Goal: Book appointment/travel/reservation

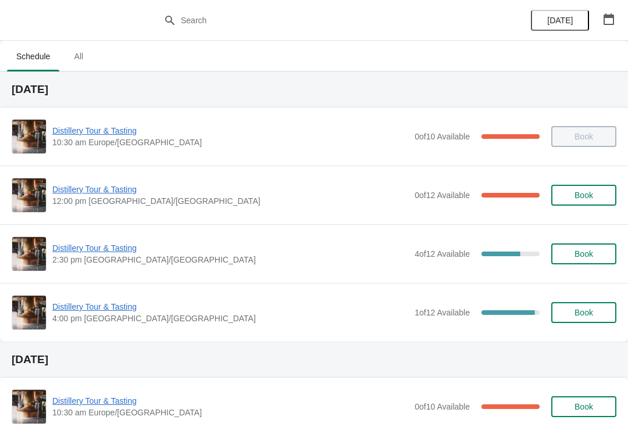
click at [78, 190] on span "Distillery Tour & Tasting" at bounding box center [230, 190] width 356 height 12
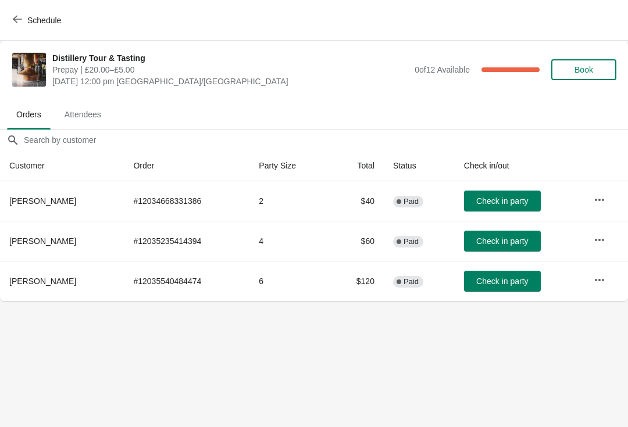
click at [514, 246] on button "Check in party" at bounding box center [502, 241] width 77 height 21
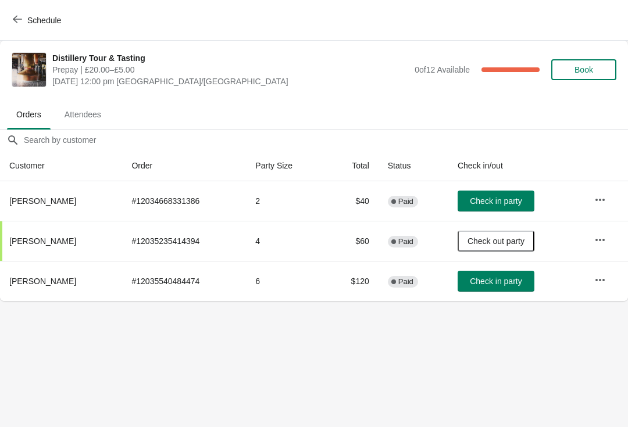
click at [600, 232] on button "button" at bounding box center [599, 240] width 21 height 21
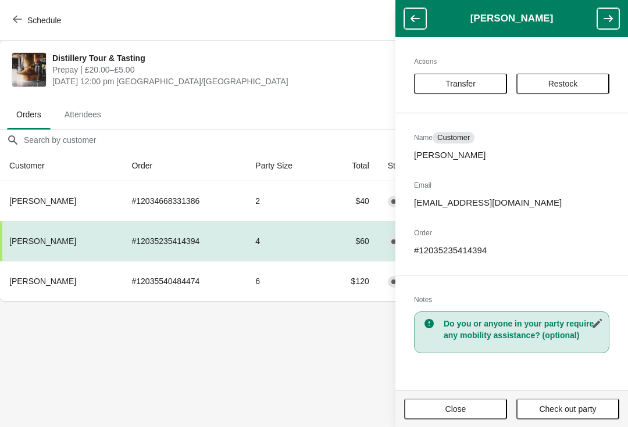
click at [468, 418] on button "Close" at bounding box center [455, 409] width 103 height 21
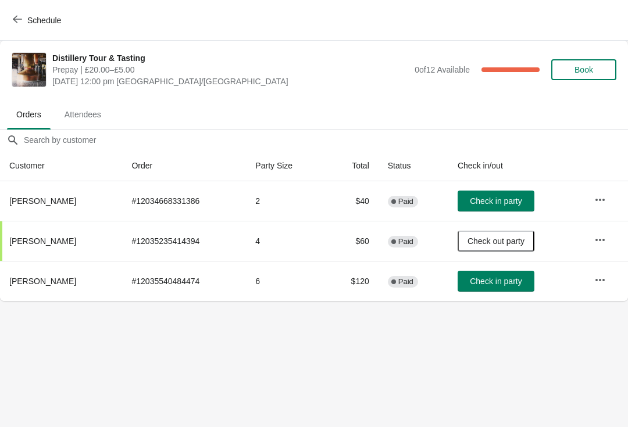
click at [603, 239] on icon "button" at bounding box center [600, 240] width 12 height 12
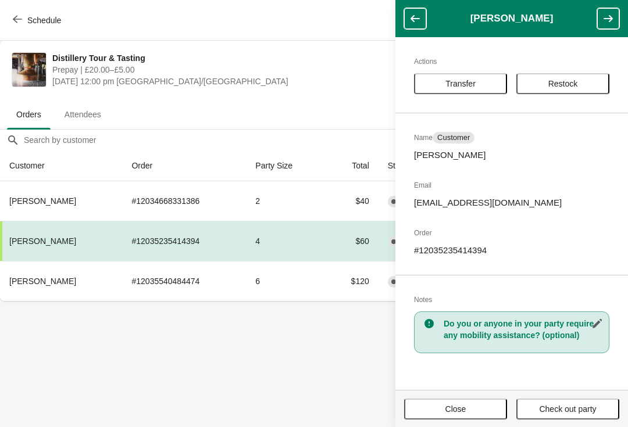
click at [449, 410] on span "Close" at bounding box center [455, 409] width 21 height 9
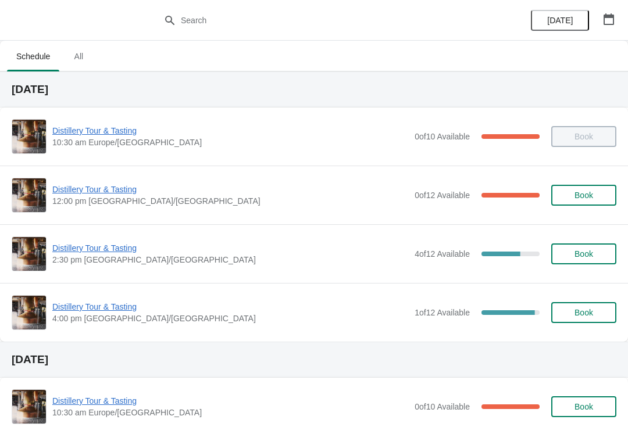
click at [109, 187] on span "Distillery Tour & Tasting" at bounding box center [230, 190] width 356 height 12
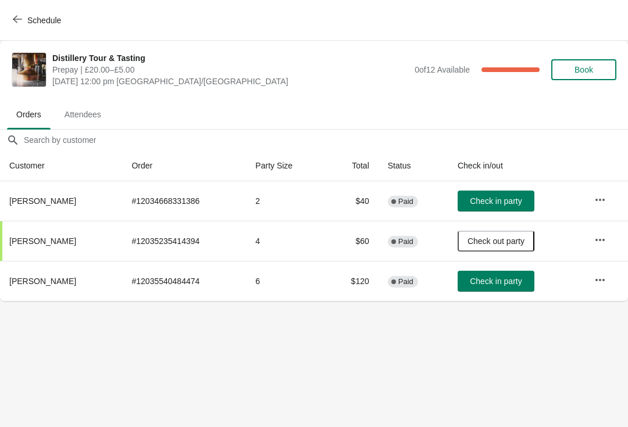
click at [491, 209] on button "Check in party" at bounding box center [495, 201] width 77 height 21
click at [17, 19] on icon "button" at bounding box center [17, 19] width 9 height 9
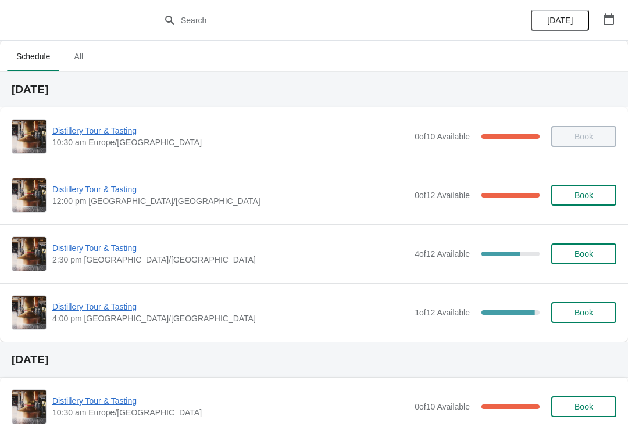
click at [102, 249] on span "Distillery Tour & Tasting" at bounding box center [230, 248] width 356 height 12
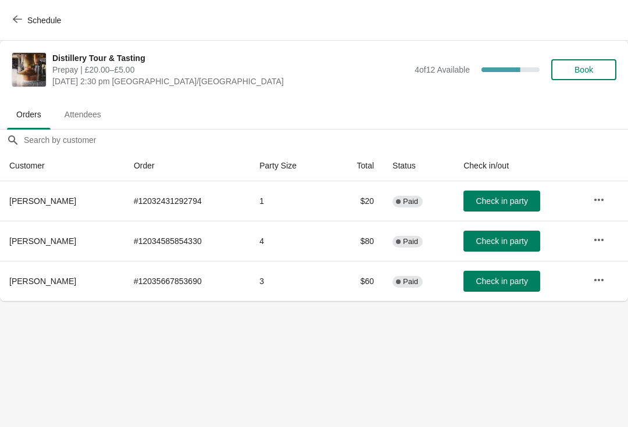
click at [21, 20] on icon "button" at bounding box center [17, 19] width 9 height 9
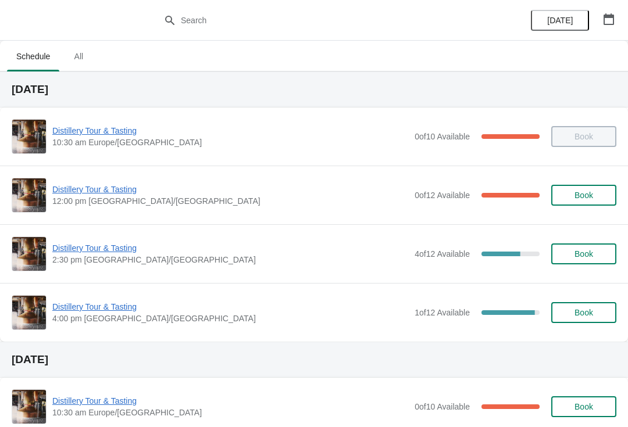
click at [101, 192] on span "Distillery Tour & Tasting" at bounding box center [230, 190] width 356 height 12
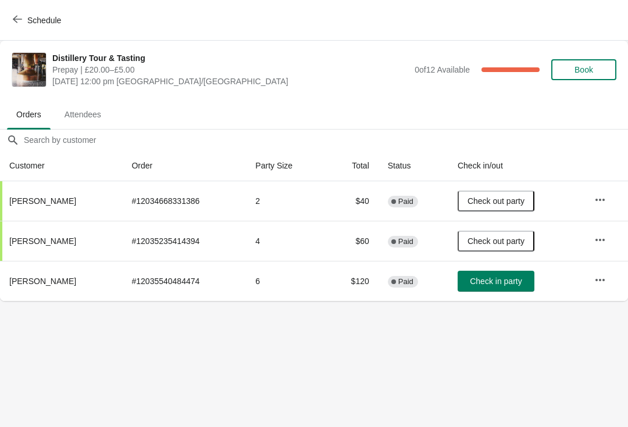
click at [600, 277] on icon "button" at bounding box center [600, 280] width 12 height 12
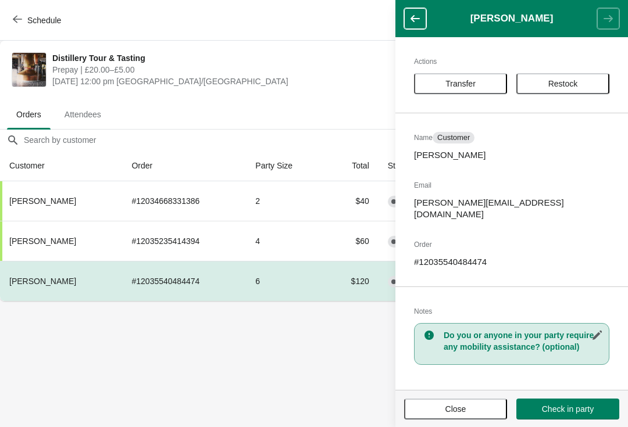
click at [448, 410] on span "Close" at bounding box center [455, 409] width 21 height 9
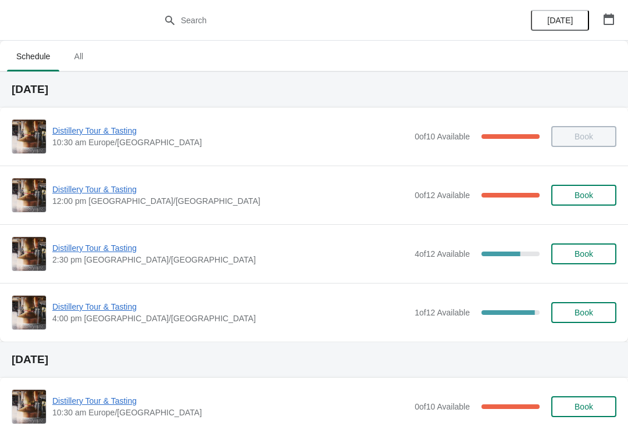
click at [104, 194] on span "Distillery Tour & Tasting" at bounding box center [230, 190] width 356 height 12
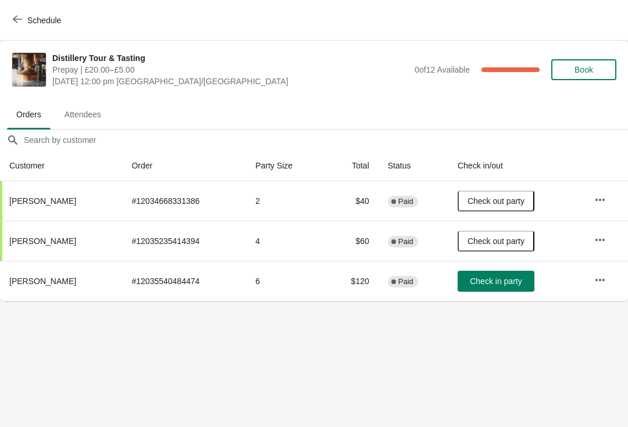
click at [19, 26] on button "Schedule" at bounding box center [38, 20] width 65 height 21
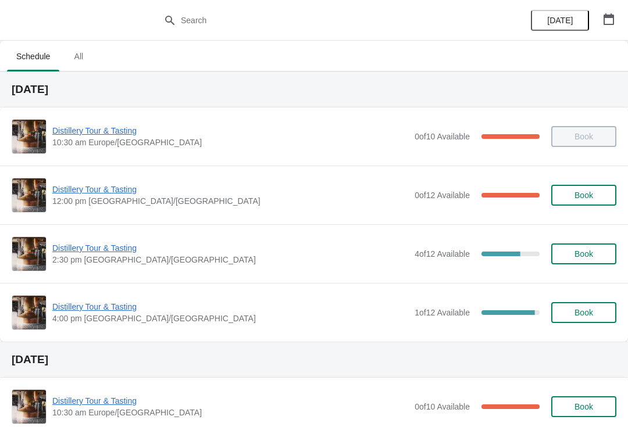
click at [95, 191] on span "Distillery Tour & Tasting" at bounding box center [230, 190] width 356 height 12
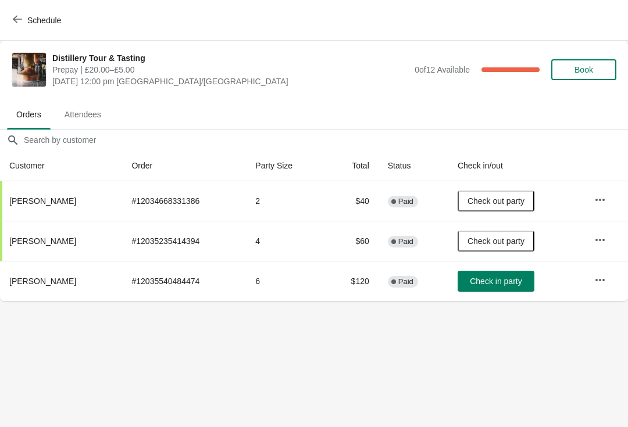
click at [602, 71] on span "Book" at bounding box center [583, 69] width 44 height 9
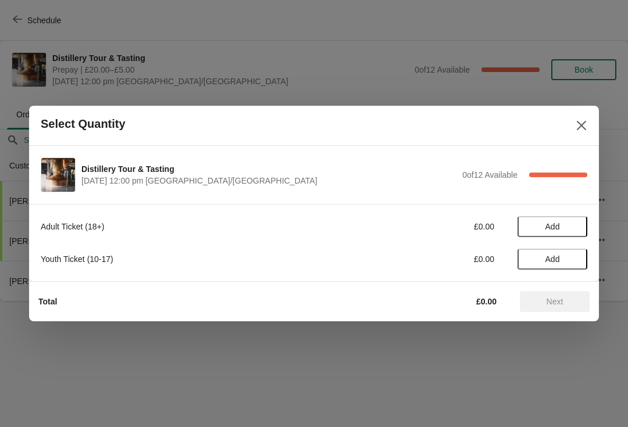
click at [562, 216] on button "Add" at bounding box center [552, 226] width 70 height 21
click at [552, 302] on span "Next" at bounding box center [554, 301] width 17 height 9
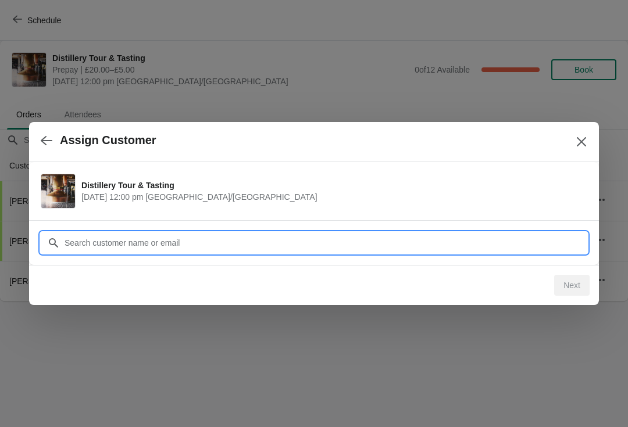
click at [204, 236] on input "Customer" at bounding box center [325, 242] width 523 height 21
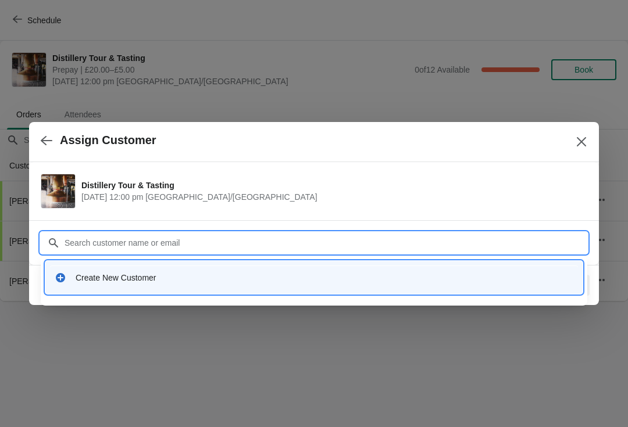
click at [66, 276] on div "Create New Customer" at bounding box center [314, 278] width 518 height 12
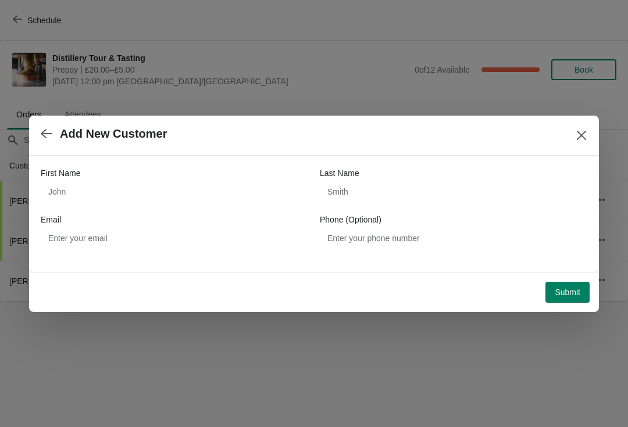
click at [44, 138] on icon "button" at bounding box center [47, 134] width 12 height 12
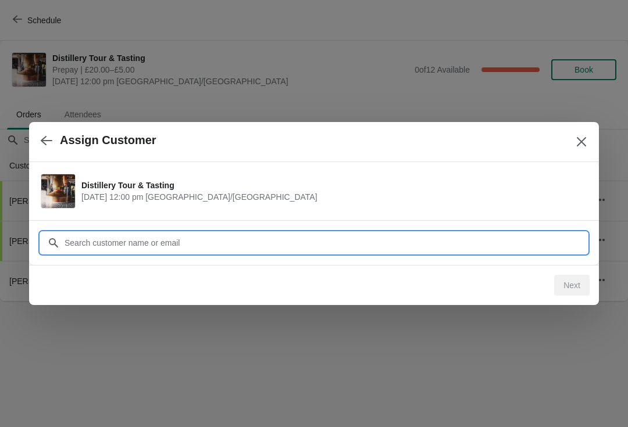
click at [139, 246] on input "Customer" at bounding box center [325, 242] width 523 height 21
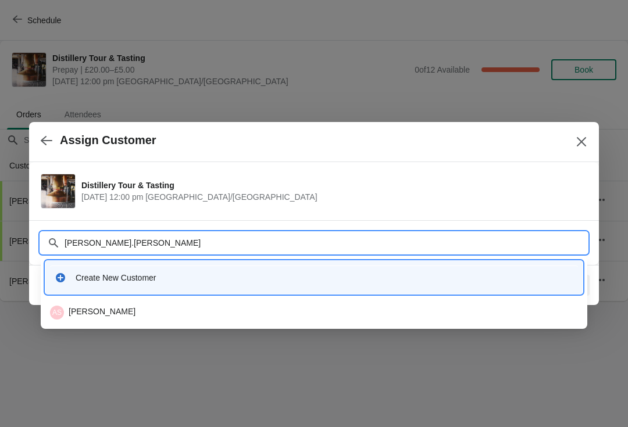
type input "Agnes.sergeje"
click at [127, 309] on div "AS Agnese Sergejeva" at bounding box center [314, 313] width 528 height 14
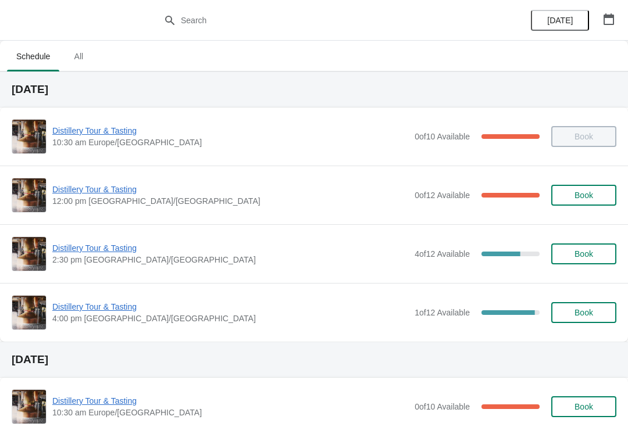
click at [93, 201] on span "12:00 pm [GEOGRAPHIC_DATA]/[GEOGRAPHIC_DATA]" at bounding box center [230, 201] width 356 height 12
click at [85, 190] on span "Distillery Tour & Tasting" at bounding box center [230, 190] width 356 height 12
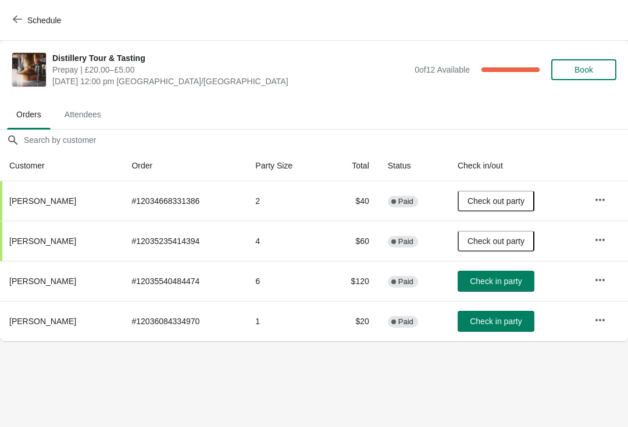
click at [24, 24] on span "Schedule" at bounding box center [38, 20] width 46 height 11
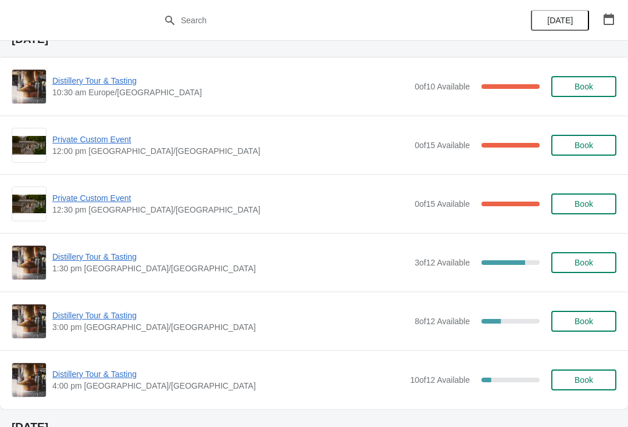
scroll to position [309, 0]
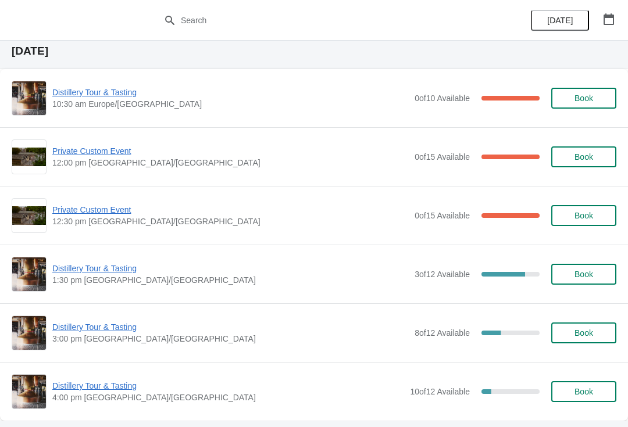
click at [100, 94] on span "Distillery Tour & Tasting" at bounding box center [230, 93] width 356 height 12
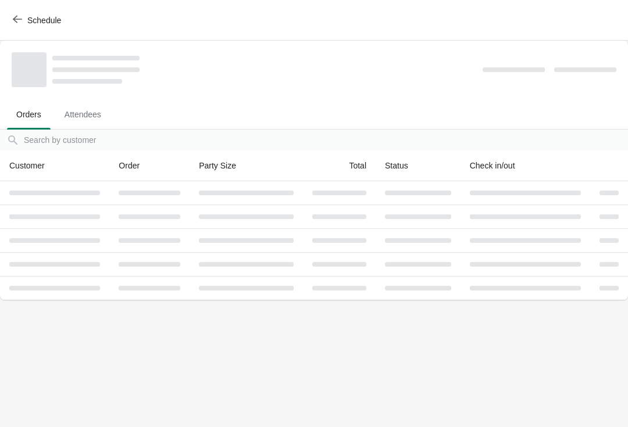
scroll to position [0, 0]
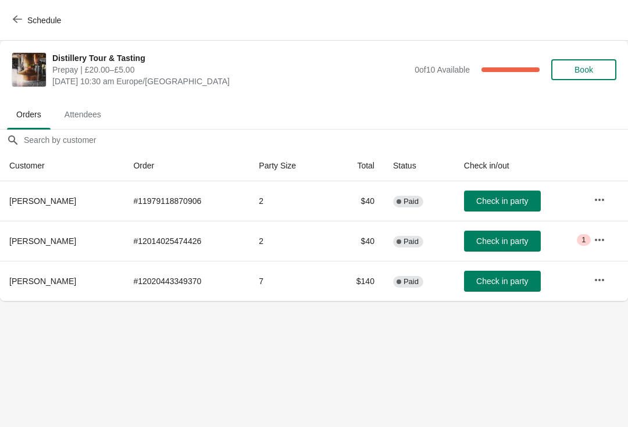
click at [26, 15] on span "Schedule" at bounding box center [38, 20] width 46 height 11
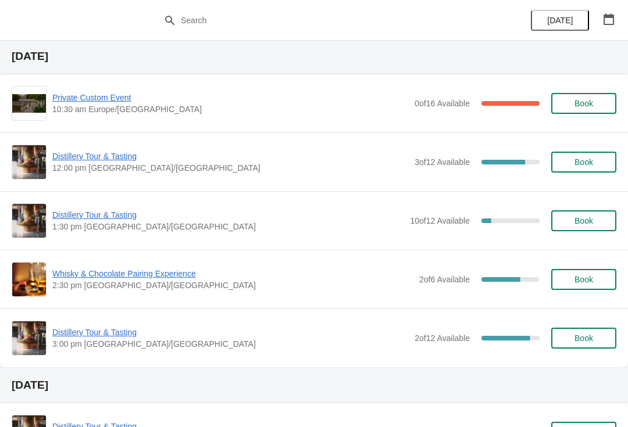
scroll to position [670, 0]
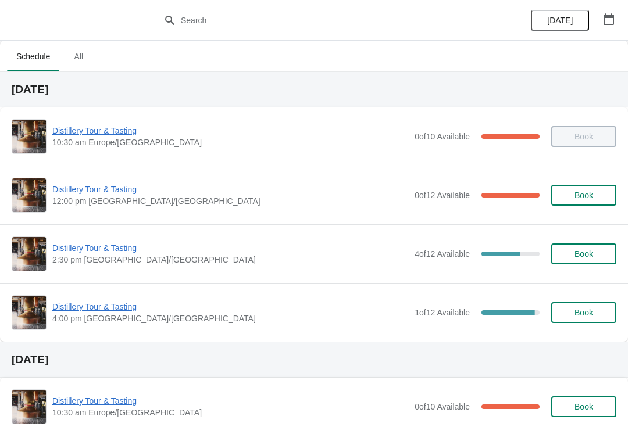
click at [83, 250] on span "Distillery Tour & Tasting" at bounding box center [230, 248] width 356 height 12
